Goal: Information Seeking & Learning: Learn about a topic

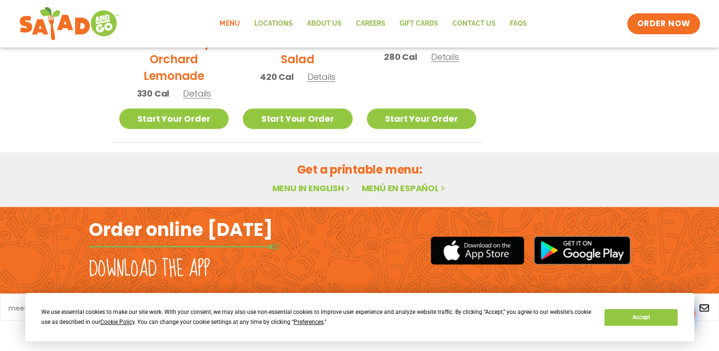
scroll to position [591, 0]
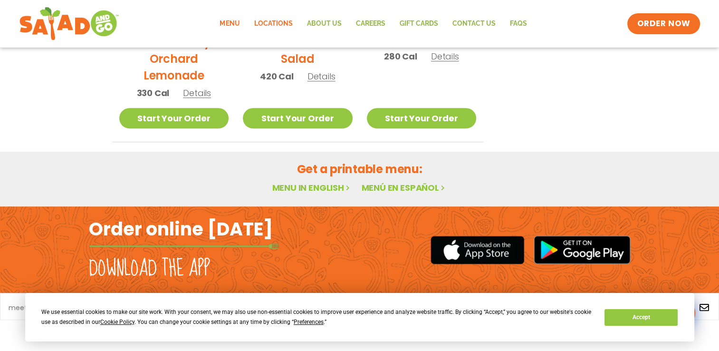
click at [276, 28] on link "Locations" at bounding box center [273, 24] width 53 height 22
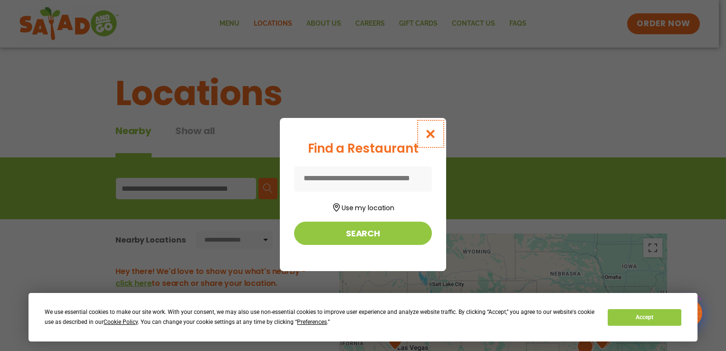
click at [426, 140] on button "Close modal" at bounding box center [430, 134] width 31 height 32
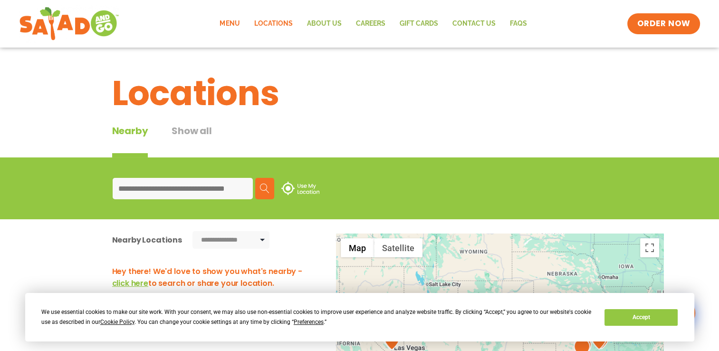
click at [241, 20] on link "Menu" at bounding box center [229, 24] width 34 height 22
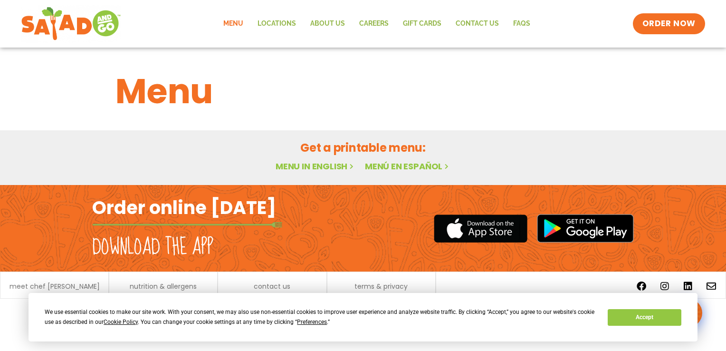
click at [329, 158] on div "Get a printable menu: Menu in English Menú en español" at bounding box center [363, 156] width 518 height 34
click at [323, 162] on link "Menu in English" at bounding box center [316, 166] width 80 height 12
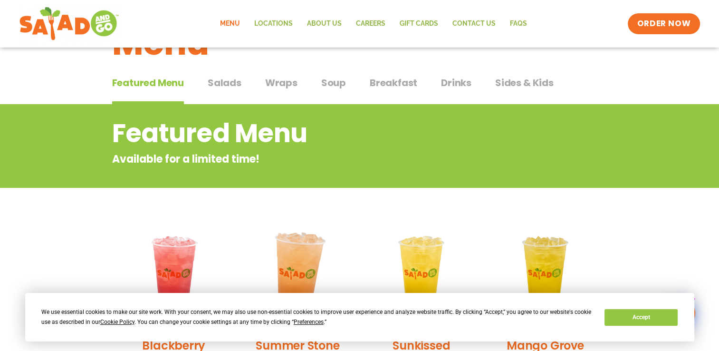
drag, startPoint x: 322, startPoint y: 114, endPoint x: 341, endPoint y: 178, distance: 66.1
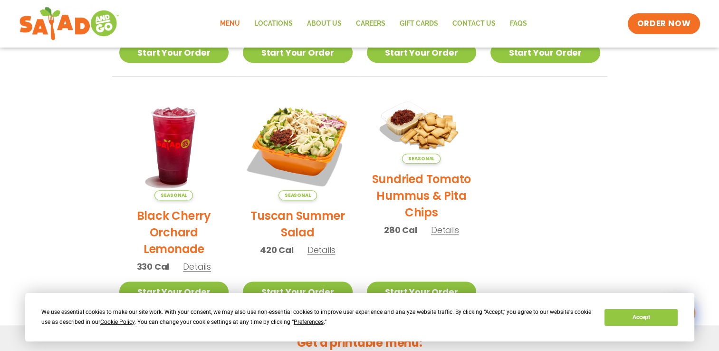
drag, startPoint x: 143, startPoint y: 169, endPoint x: 165, endPoint y: 200, distance: 38.8
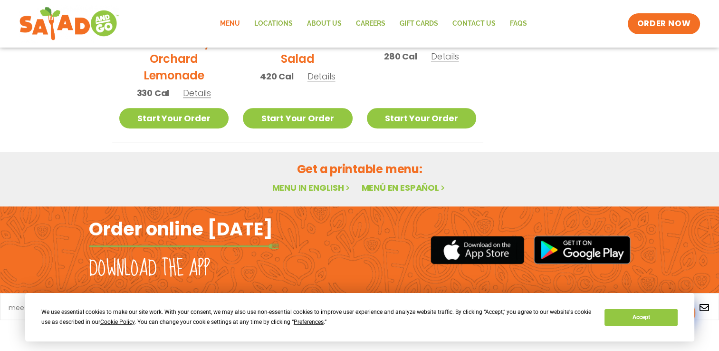
drag, startPoint x: 89, startPoint y: 169, endPoint x: 103, endPoint y: 172, distance: 13.6
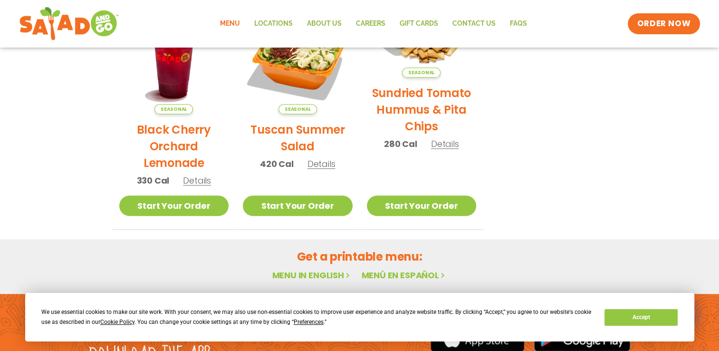
drag, startPoint x: 103, startPoint y: 172, endPoint x: 103, endPoint y: 110, distance: 61.8
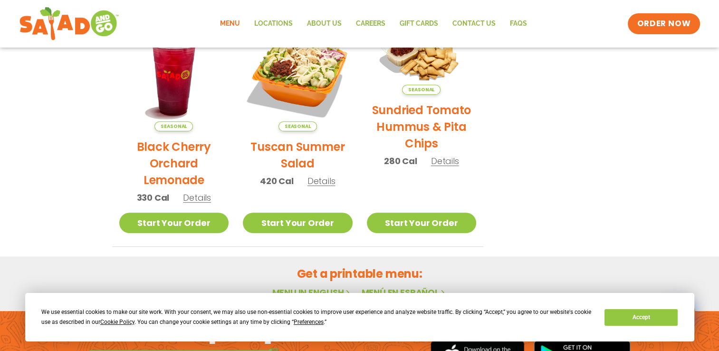
drag, startPoint x: 97, startPoint y: 159, endPoint x: 94, endPoint y: 104, distance: 55.2
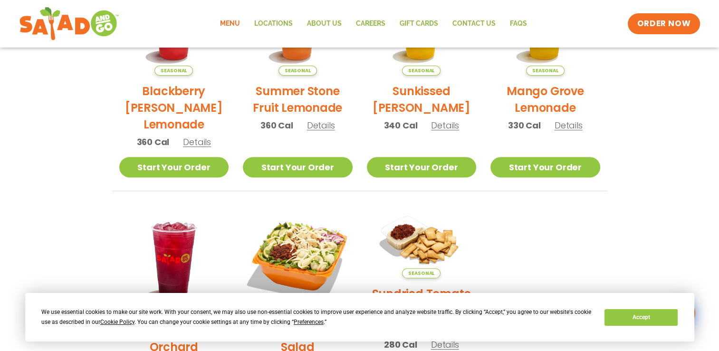
drag, startPoint x: 99, startPoint y: 155, endPoint x: 98, endPoint y: 92, distance: 62.7
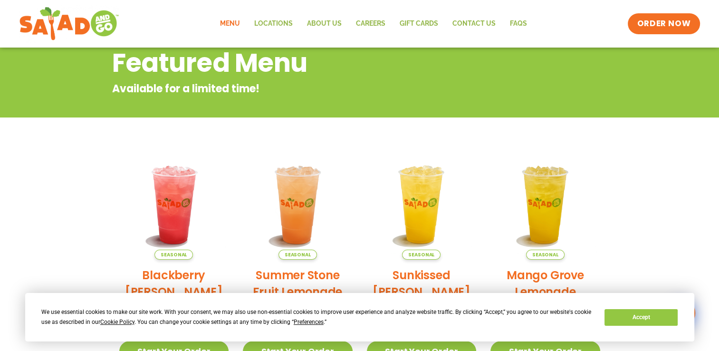
drag, startPoint x: 88, startPoint y: 137, endPoint x: 102, endPoint y: 60, distance: 78.6
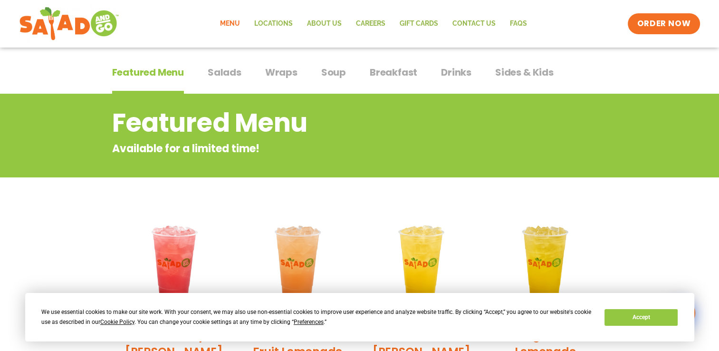
drag, startPoint x: 129, startPoint y: 100, endPoint x: 129, endPoint y: 81, distance: 19.0
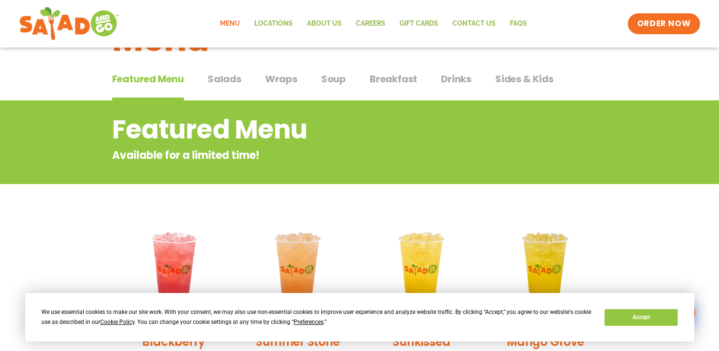
click at [216, 82] on span "Salads" at bounding box center [225, 79] width 34 height 14
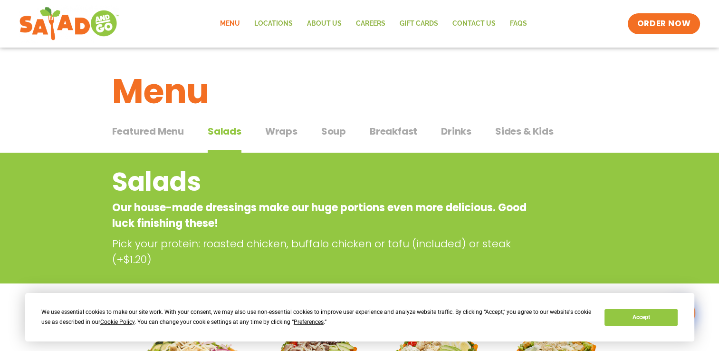
drag, startPoint x: 83, startPoint y: 174, endPoint x: 163, endPoint y: 123, distance: 95.5
click at [286, 134] on span "Wraps" at bounding box center [281, 131] width 32 height 14
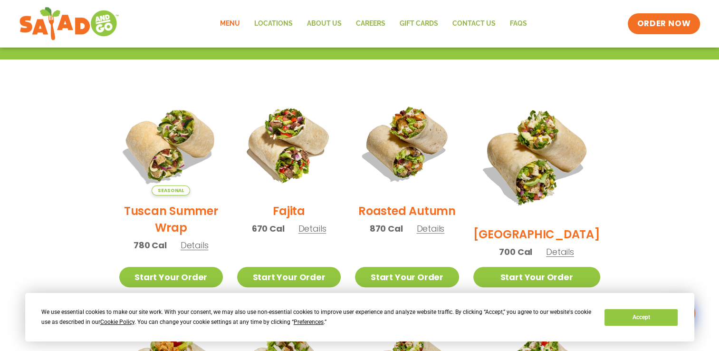
drag, startPoint x: 133, startPoint y: 125, endPoint x: 156, endPoint y: 197, distance: 74.8
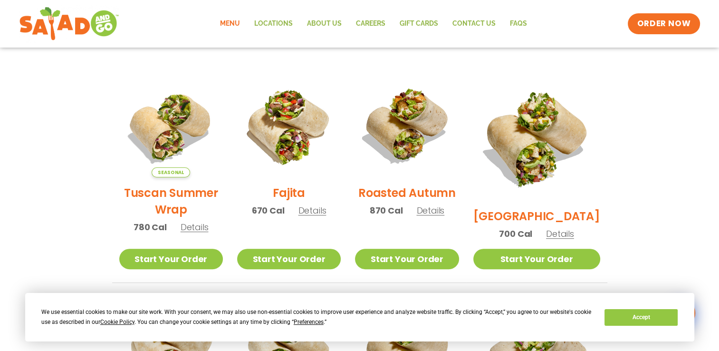
click at [444, 216] on span "Details" at bounding box center [430, 210] width 28 height 12
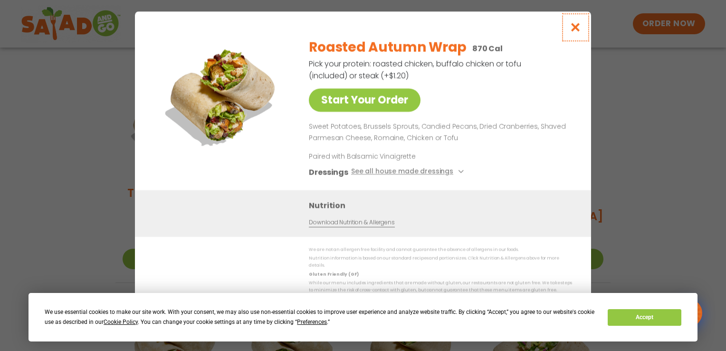
click at [576, 29] on icon "Close modal" at bounding box center [576, 27] width 12 height 10
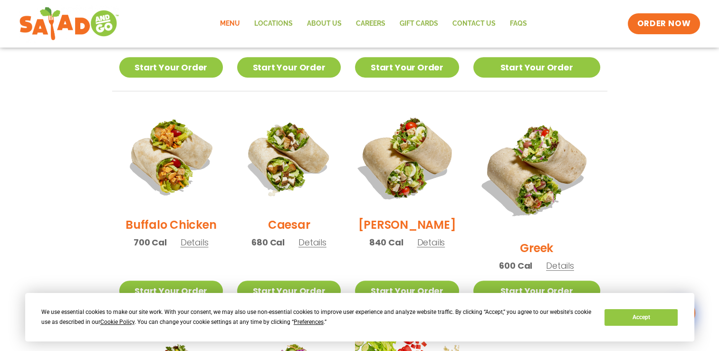
scroll to position [416, 0]
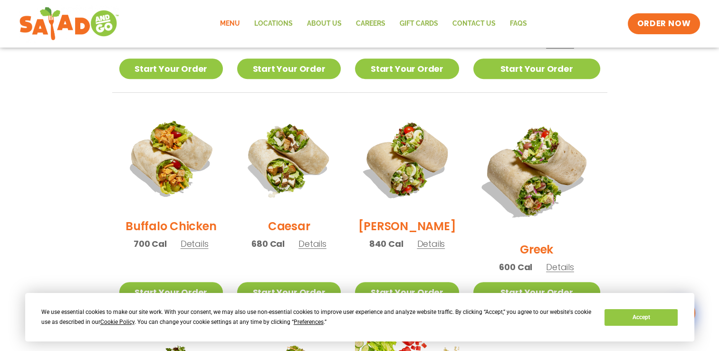
click at [445, 246] on span "Details" at bounding box center [431, 244] width 28 height 12
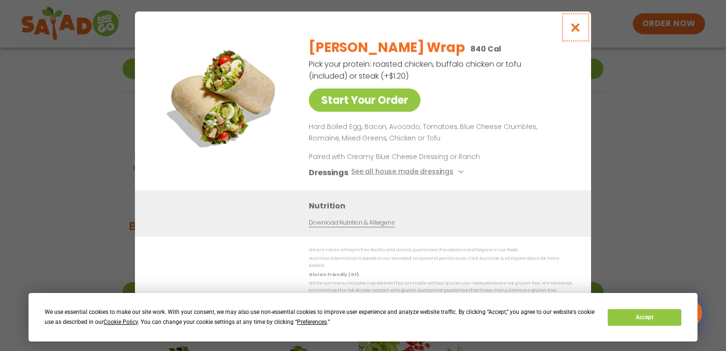
click at [566, 30] on button "Close modal" at bounding box center [575, 27] width 31 height 32
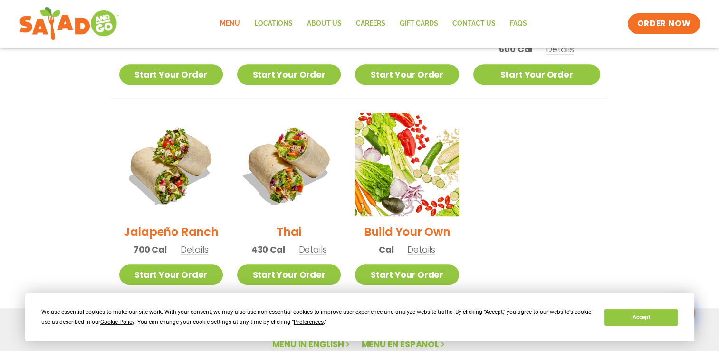
drag, startPoint x: 669, startPoint y: 128, endPoint x: 671, endPoint y: 181, distance: 52.8
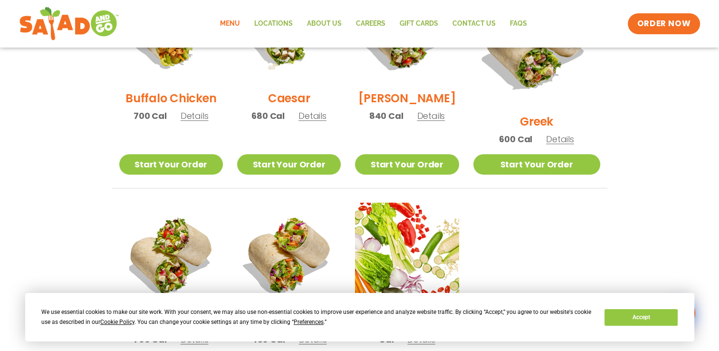
drag, startPoint x: 642, startPoint y: 171, endPoint x: 642, endPoint y: 79, distance: 91.7
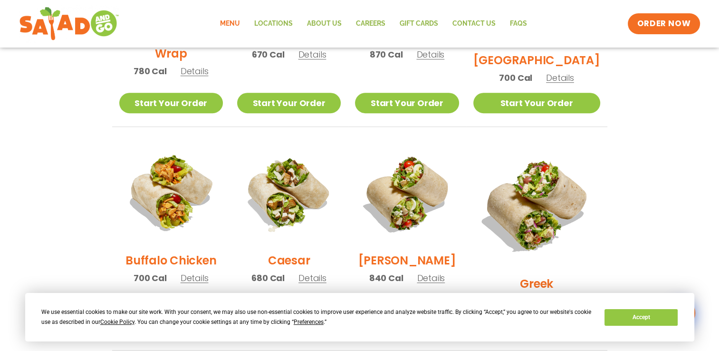
drag, startPoint x: 673, startPoint y: 176, endPoint x: 645, endPoint y: 130, distance: 53.5
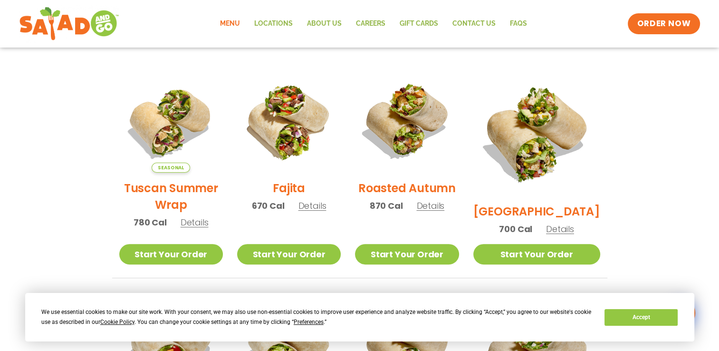
scroll to position [232, 0]
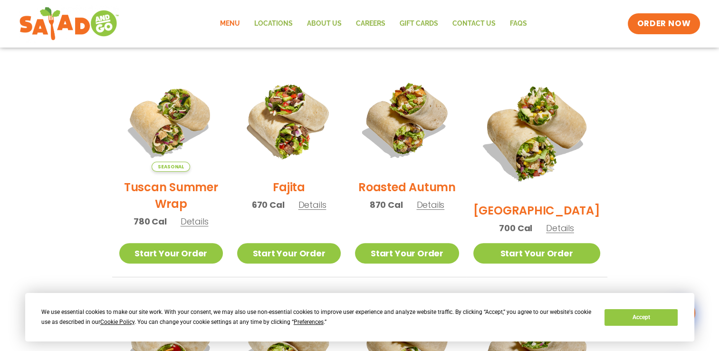
click at [568, 222] on span "Details" at bounding box center [560, 228] width 28 height 12
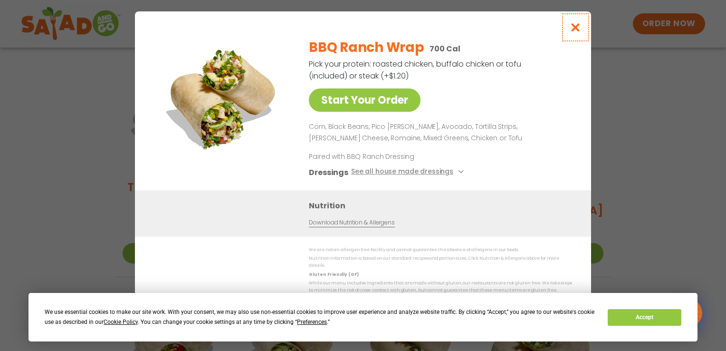
click at [584, 29] on button "Close modal" at bounding box center [575, 27] width 31 height 32
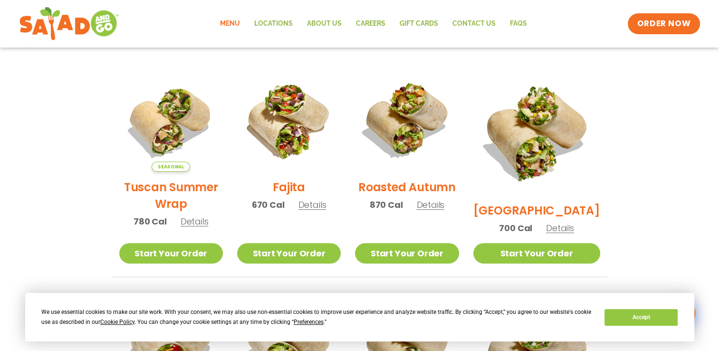
click at [203, 227] on span "Details" at bounding box center [195, 221] width 28 height 12
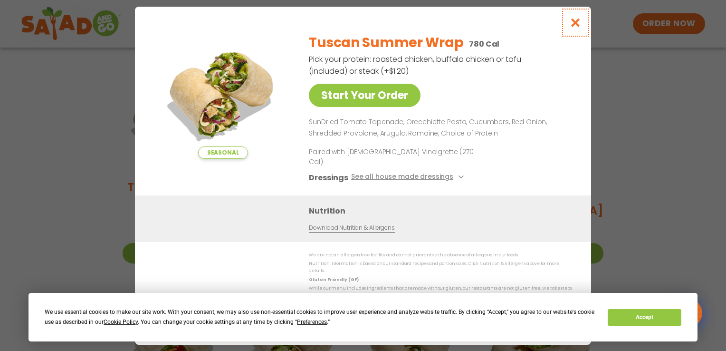
click at [573, 28] on icon "Close modal" at bounding box center [576, 23] width 12 height 10
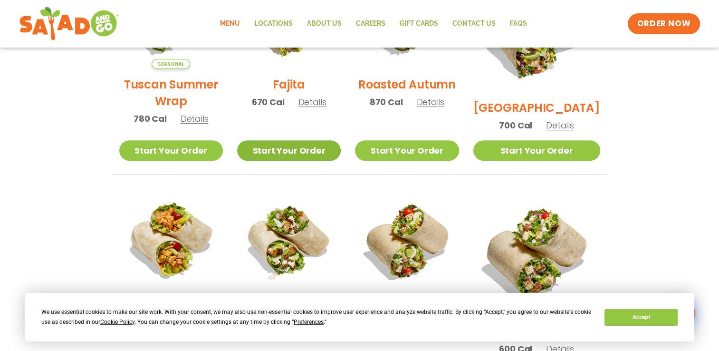
scroll to position [279, 0]
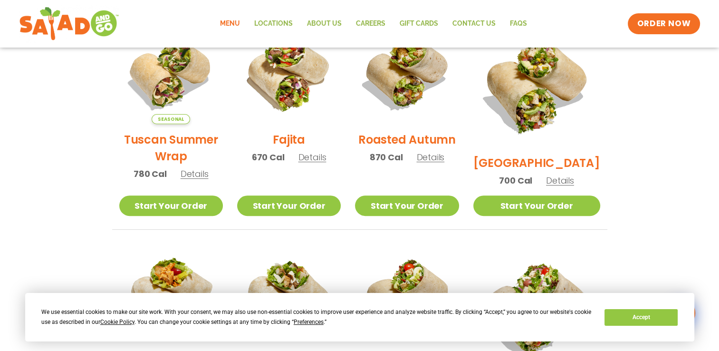
click at [193, 179] on span "Details" at bounding box center [195, 174] width 28 height 12
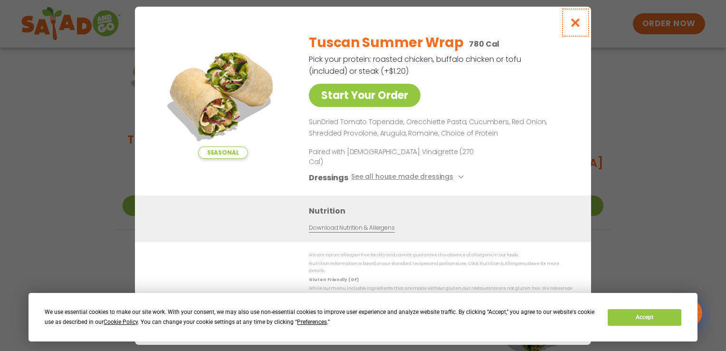
click at [575, 26] on icon "Close modal" at bounding box center [576, 23] width 12 height 10
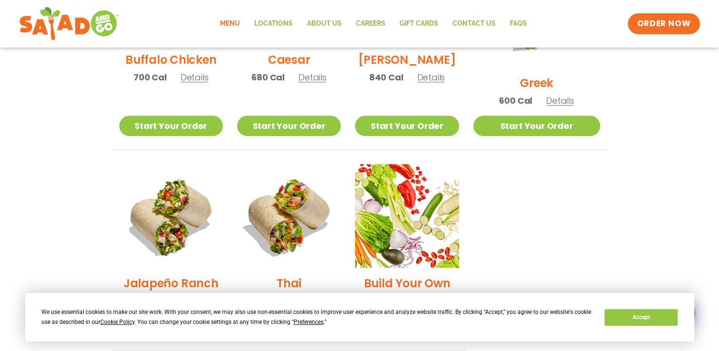
drag, startPoint x: 665, startPoint y: 114, endPoint x: 663, endPoint y: 139, distance: 25.8
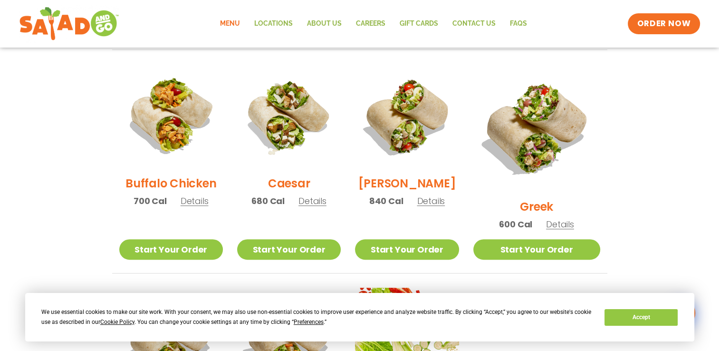
scroll to position [442, 0]
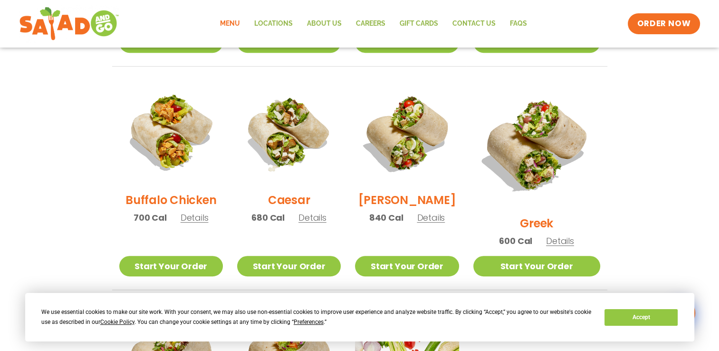
click at [321, 223] on span "Details" at bounding box center [312, 217] width 28 height 12
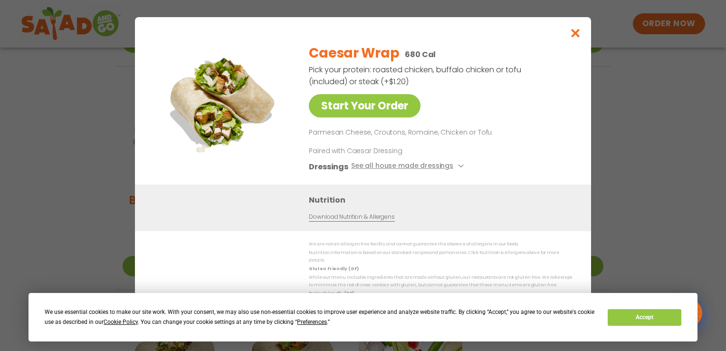
drag, startPoint x: 509, startPoint y: 96, endPoint x: 518, endPoint y: 121, distance: 26.5
drag, startPoint x: 548, startPoint y: 118, endPoint x: 545, endPoint y: 158, distance: 40.0
click at [577, 37] on icon "Close modal" at bounding box center [576, 33] width 12 height 10
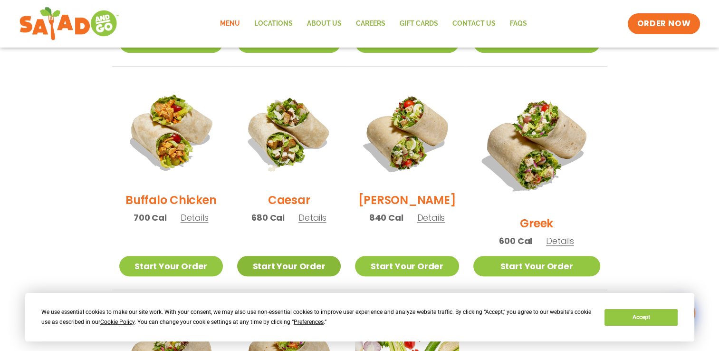
click at [312, 256] on link "Start Your Order" at bounding box center [289, 266] width 104 height 20
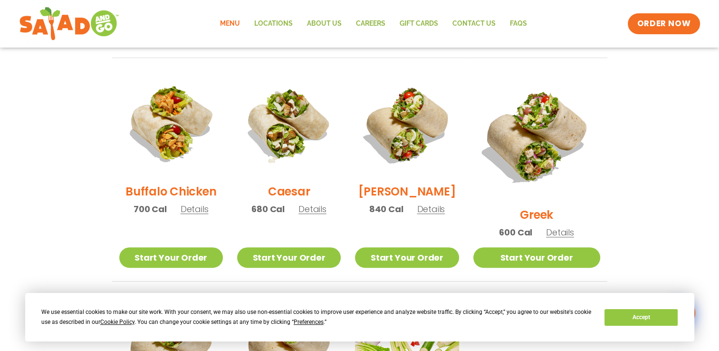
drag, startPoint x: 652, startPoint y: 157, endPoint x: 618, endPoint y: 92, distance: 73.1
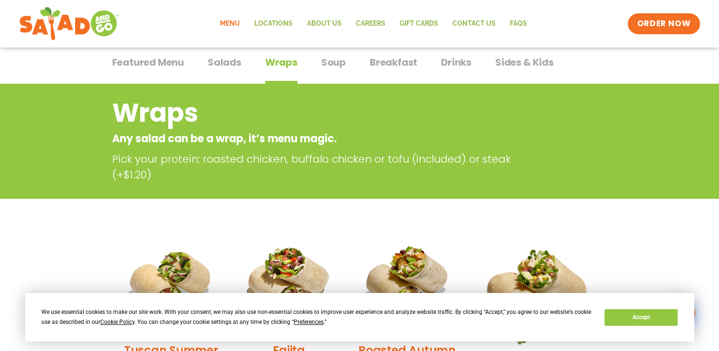
drag, startPoint x: 642, startPoint y: 146, endPoint x: 620, endPoint y: 59, distance: 89.8
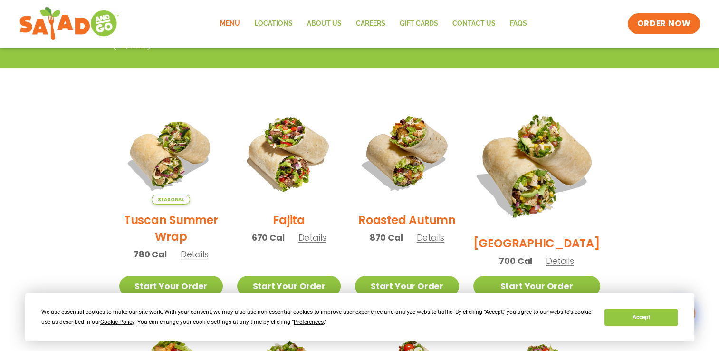
scroll to position [214, 0]
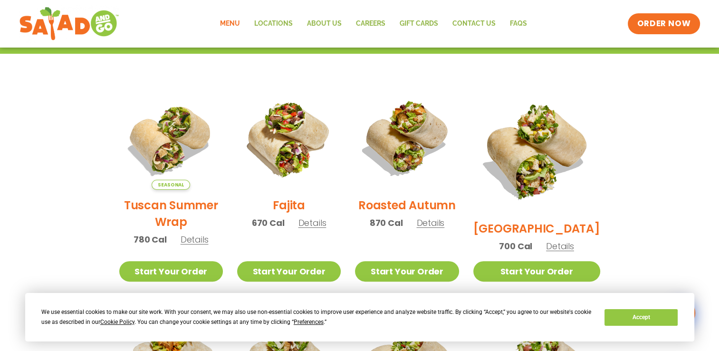
click at [444, 225] on span "Details" at bounding box center [430, 223] width 28 height 12
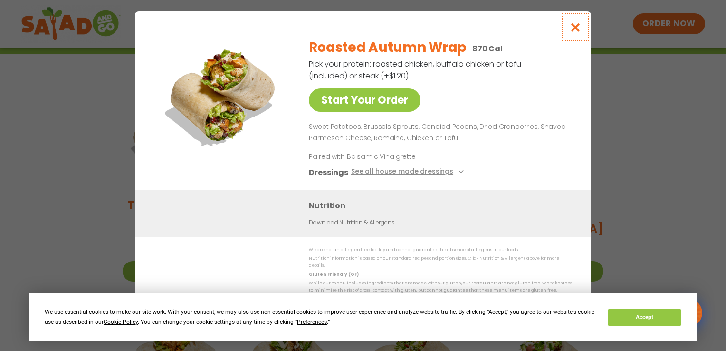
click at [564, 30] on button "Close modal" at bounding box center [575, 27] width 31 height 32
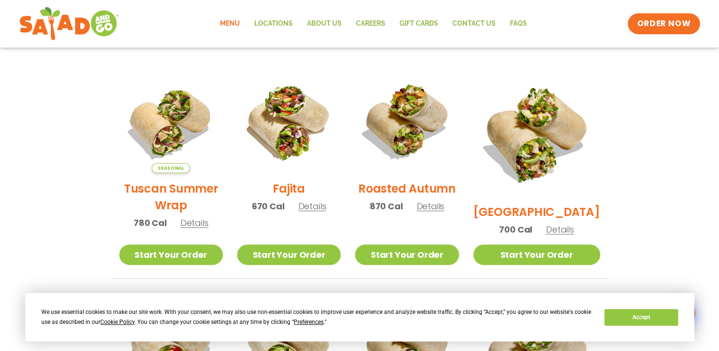
scroll to position [287, 0]
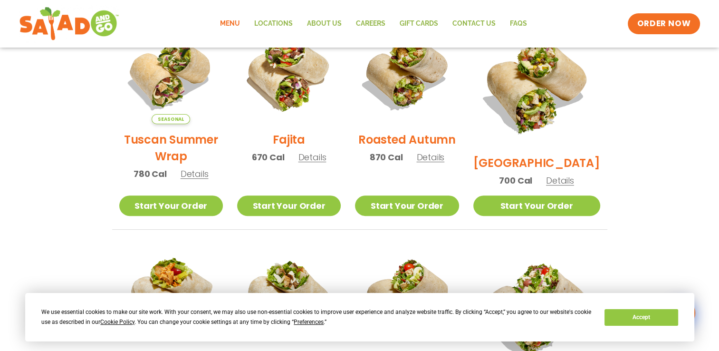
drag, startPoint x: 658, startPoint y: 100, endPoint x: 644, endPoint y: 147, distance: 49.1
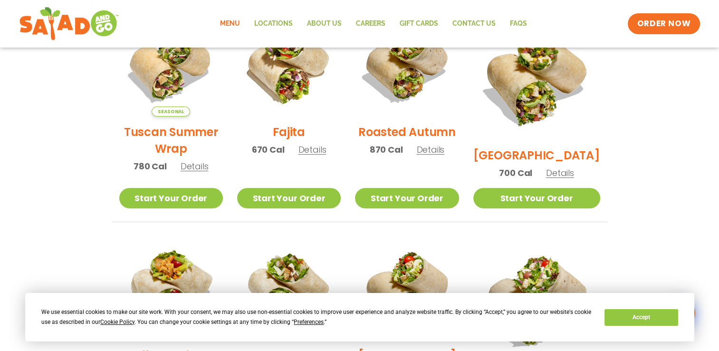
click at [199, 165] on span "Details" at bounding box center [195, 166] width 28 height 12
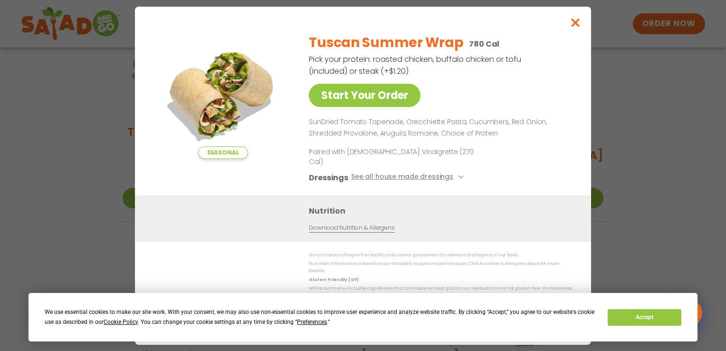
click at [203, 170] on div "Seasonal Start Your Order" at bounding box center [223, 111] width 138 height 170
click at [583, 32] on button "Close modal" at bounding box center [575, 23] width 31 height 32
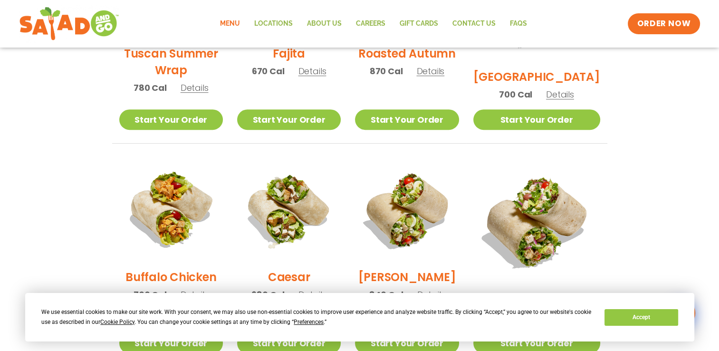
drag, startPoint x: 616, startPoint y: 120, endPoint x: 626, endPoint y: 189, distance: 70.1
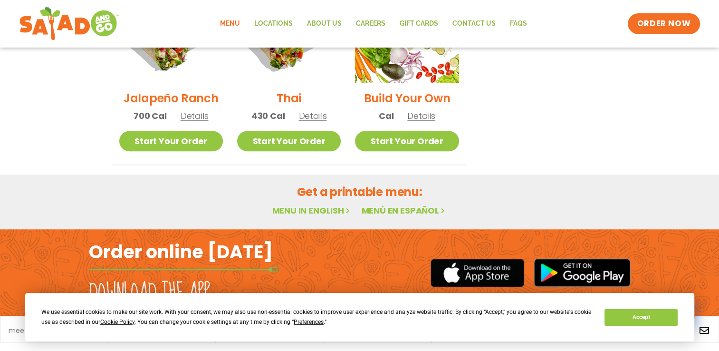
scroll to position [778, 0]
